Goal: Task Accomplishment & Management: Complete application form

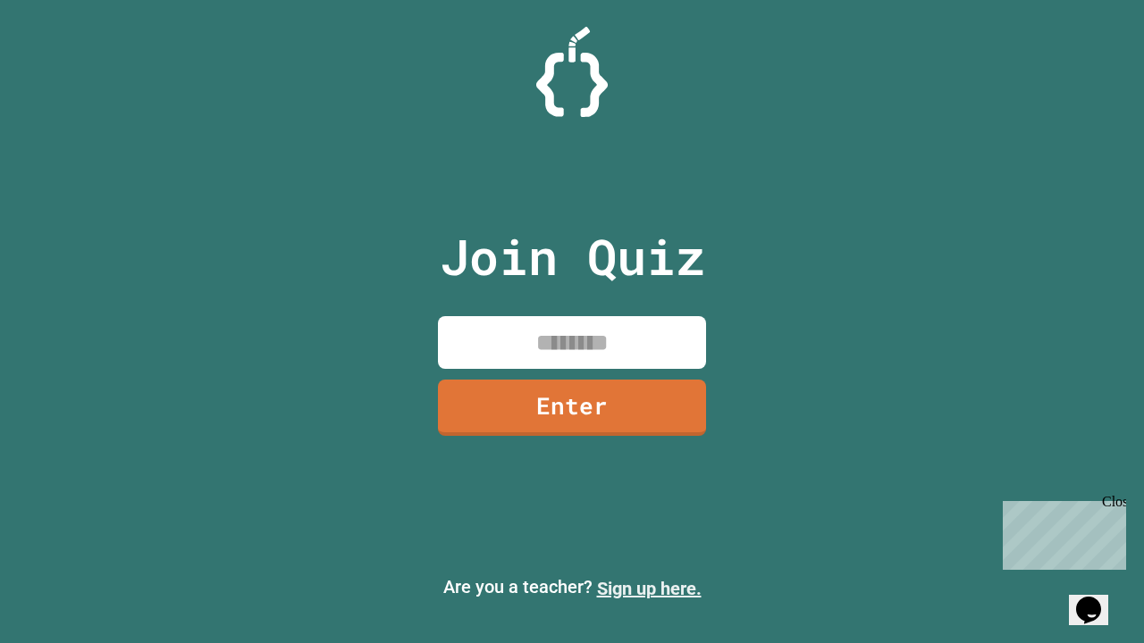
click at [649, 589] on link "Sign up here." at bounding box center [649, 588] width 105 height 21
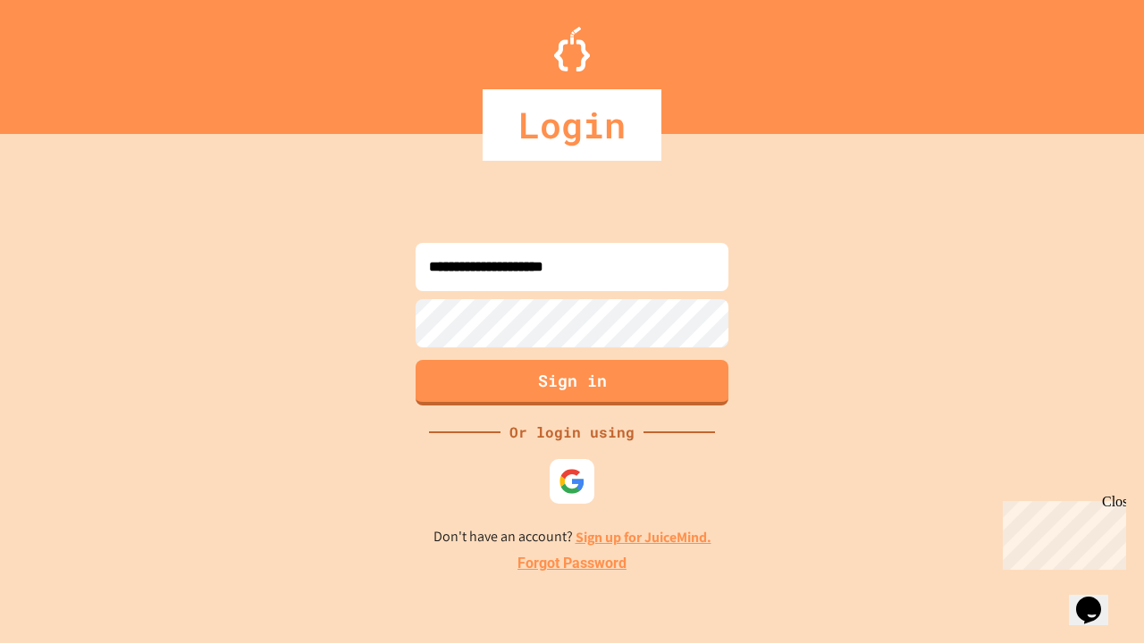
type input "**********"
